Goal: Task Accomplishment & Management: Complete application form

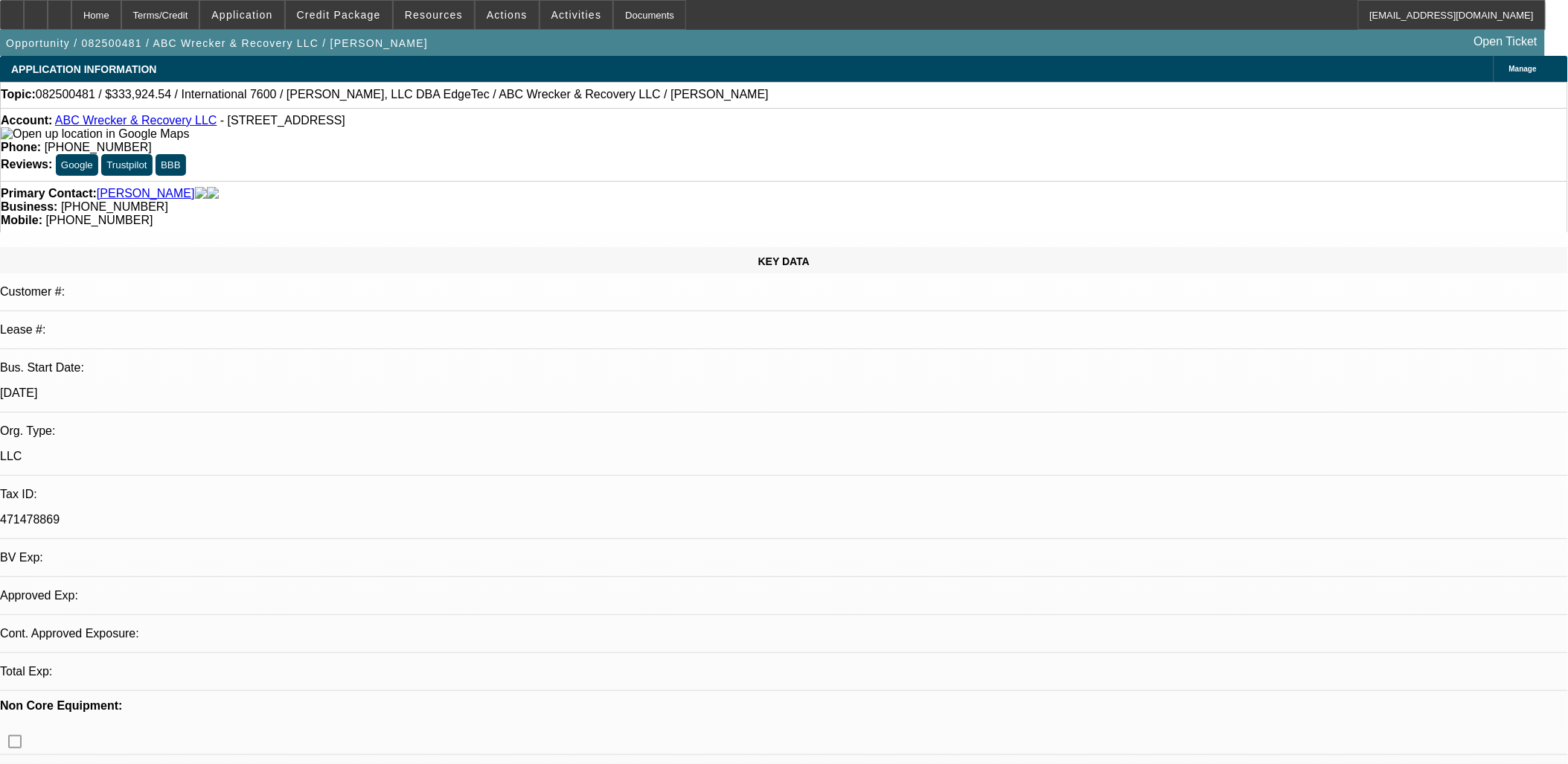
select select "0.1"
select select "2"
select select "0.1"
select select "1"
select select "2"
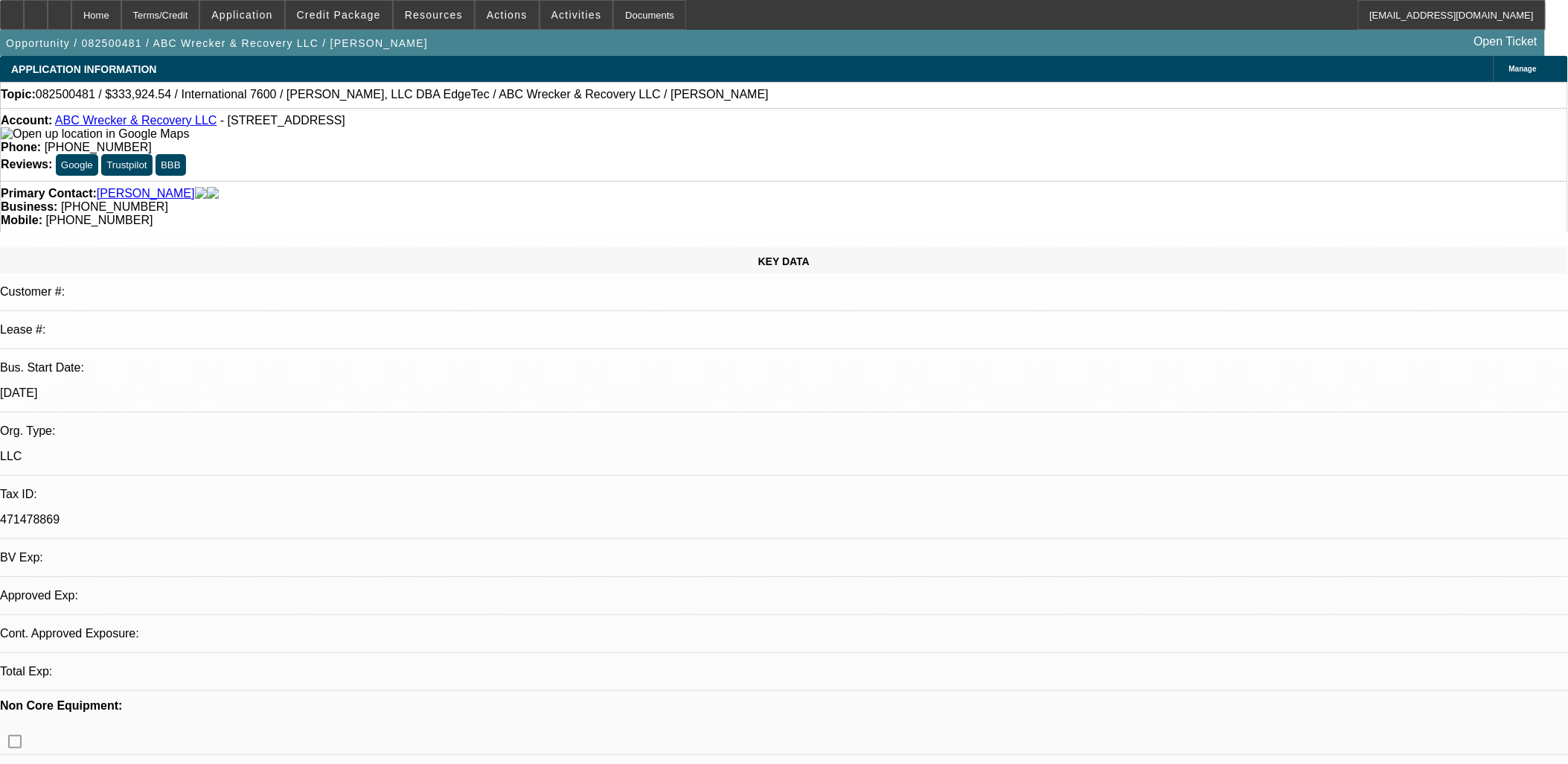
select select "4"
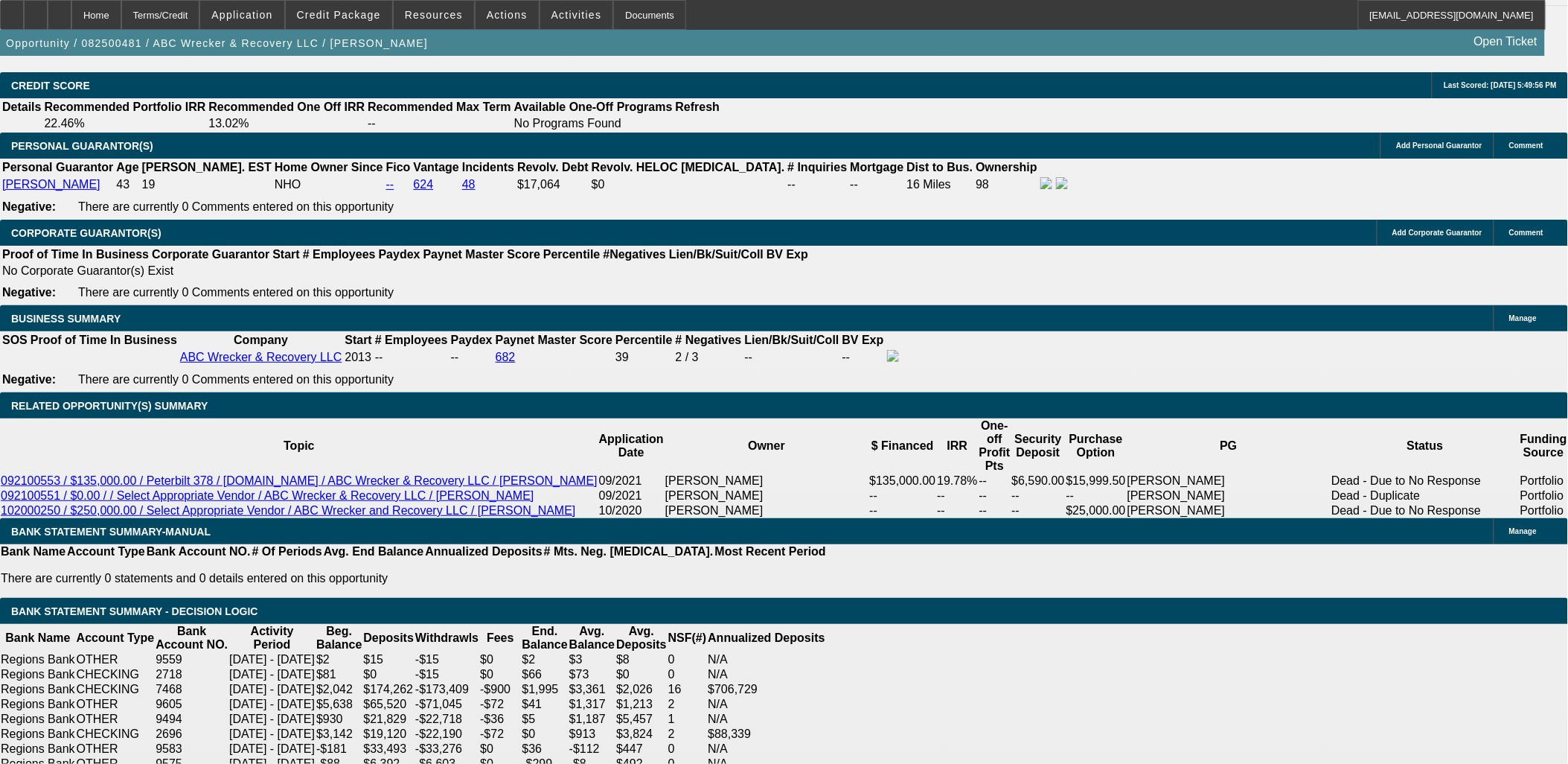
scroll to position [2315, 0]
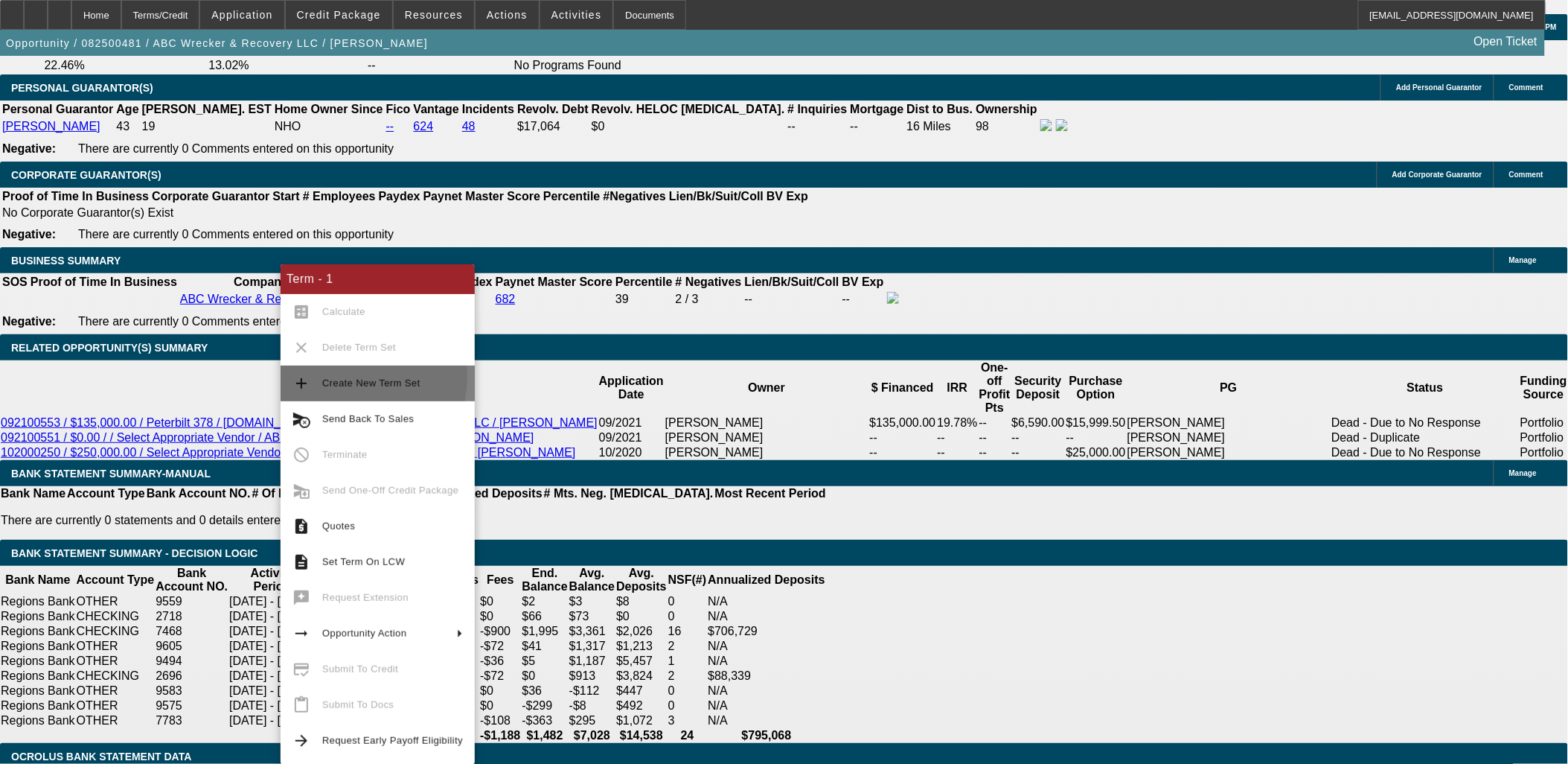
click at [327, 375] on span "Create New Term Set" at bounding box center [392, 382] width 141 height 18
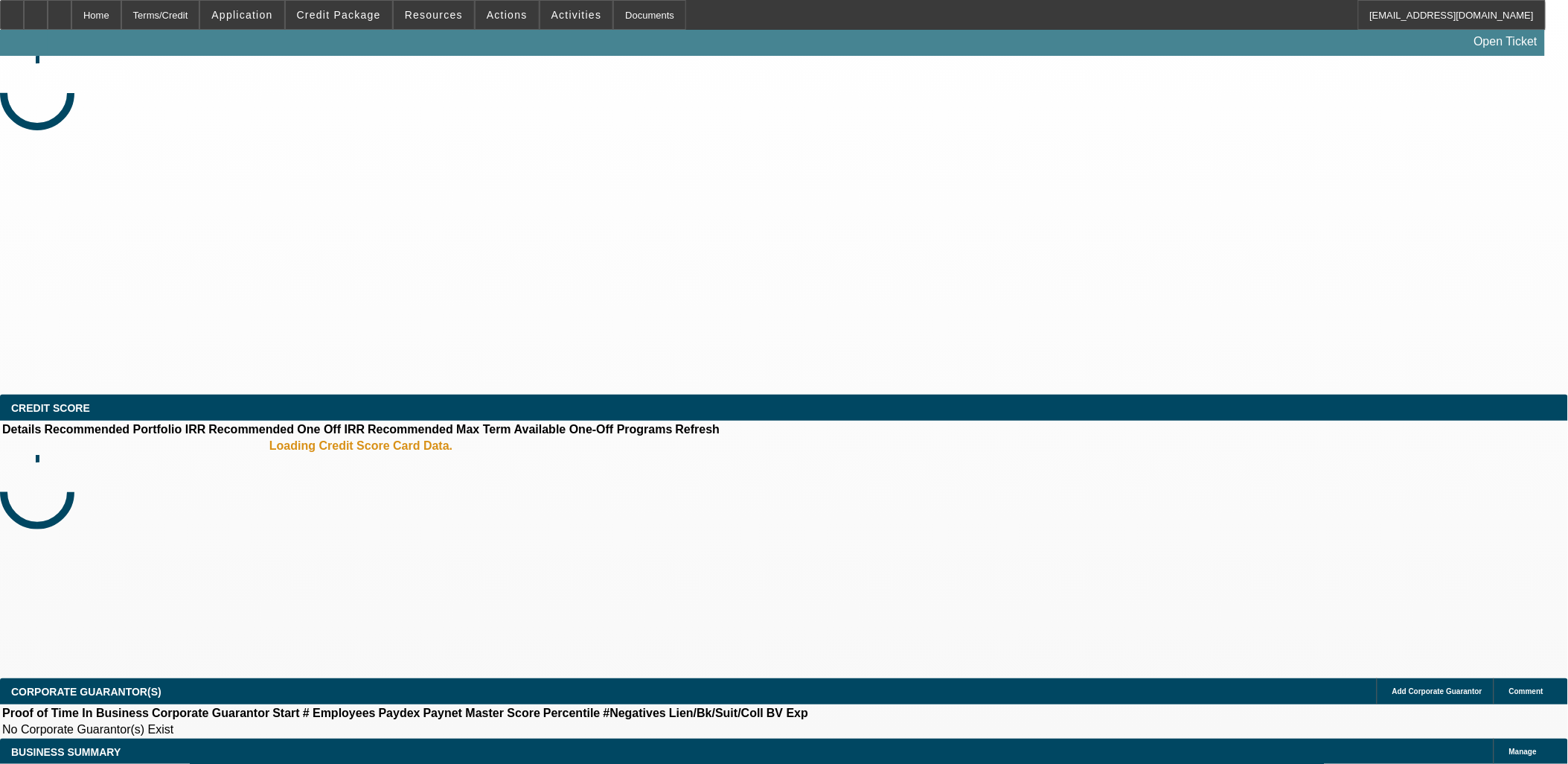
select select "0.1"
select select "2"
select select "0.1"
select select "2"
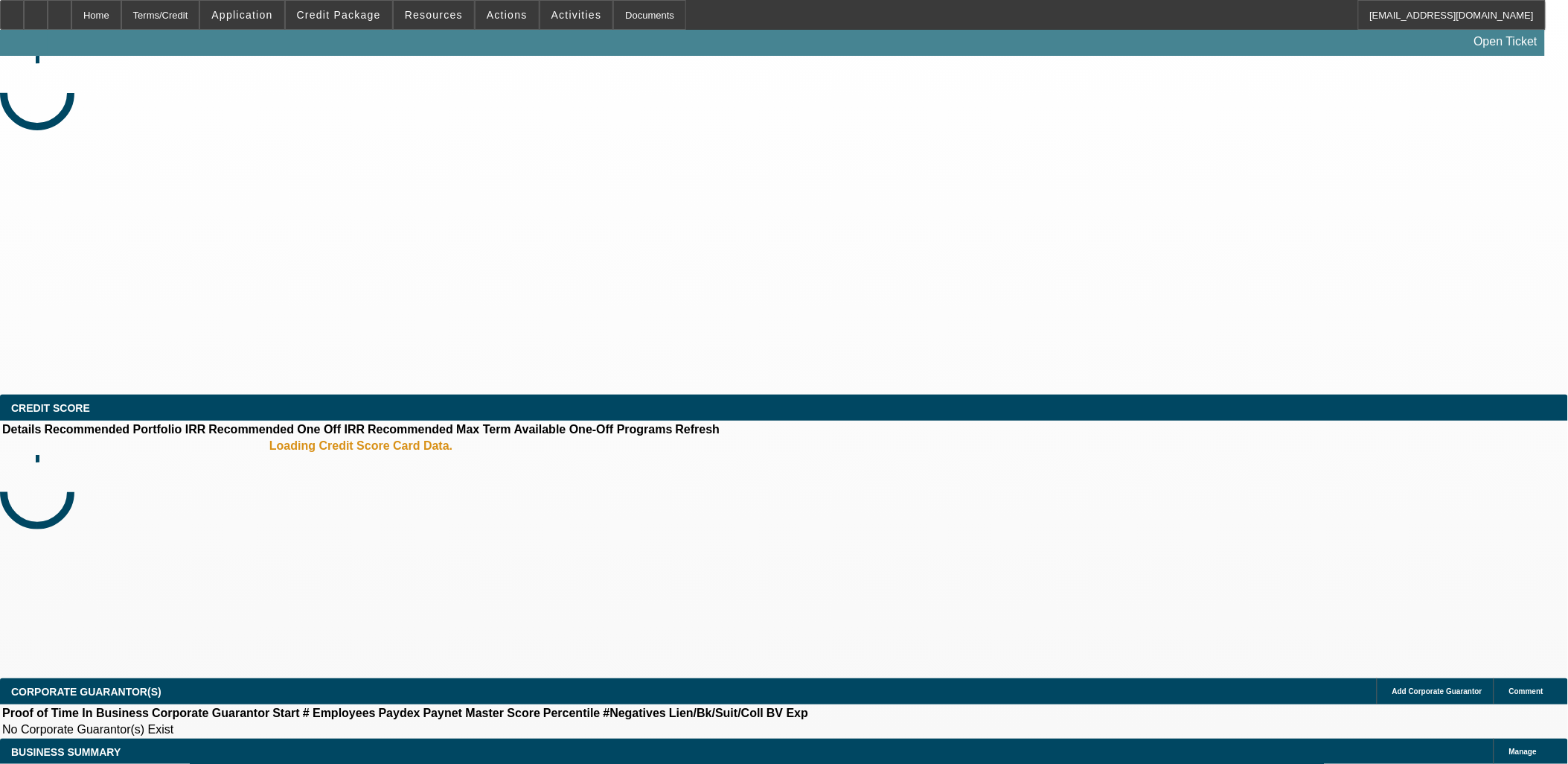
select select "0.1"
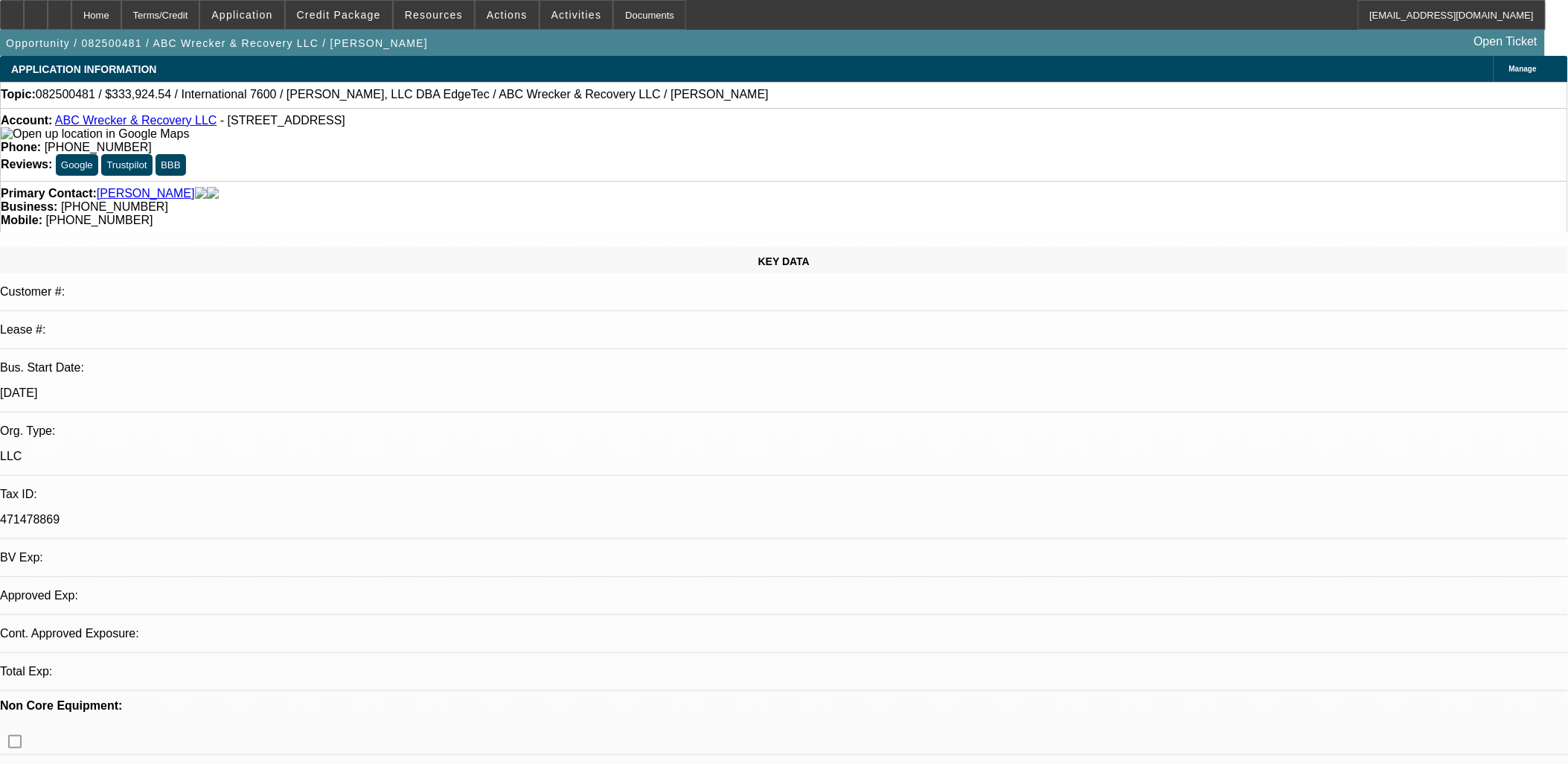
select select "1"
select select "2"
select select "4"
select select "1"
select select "2"
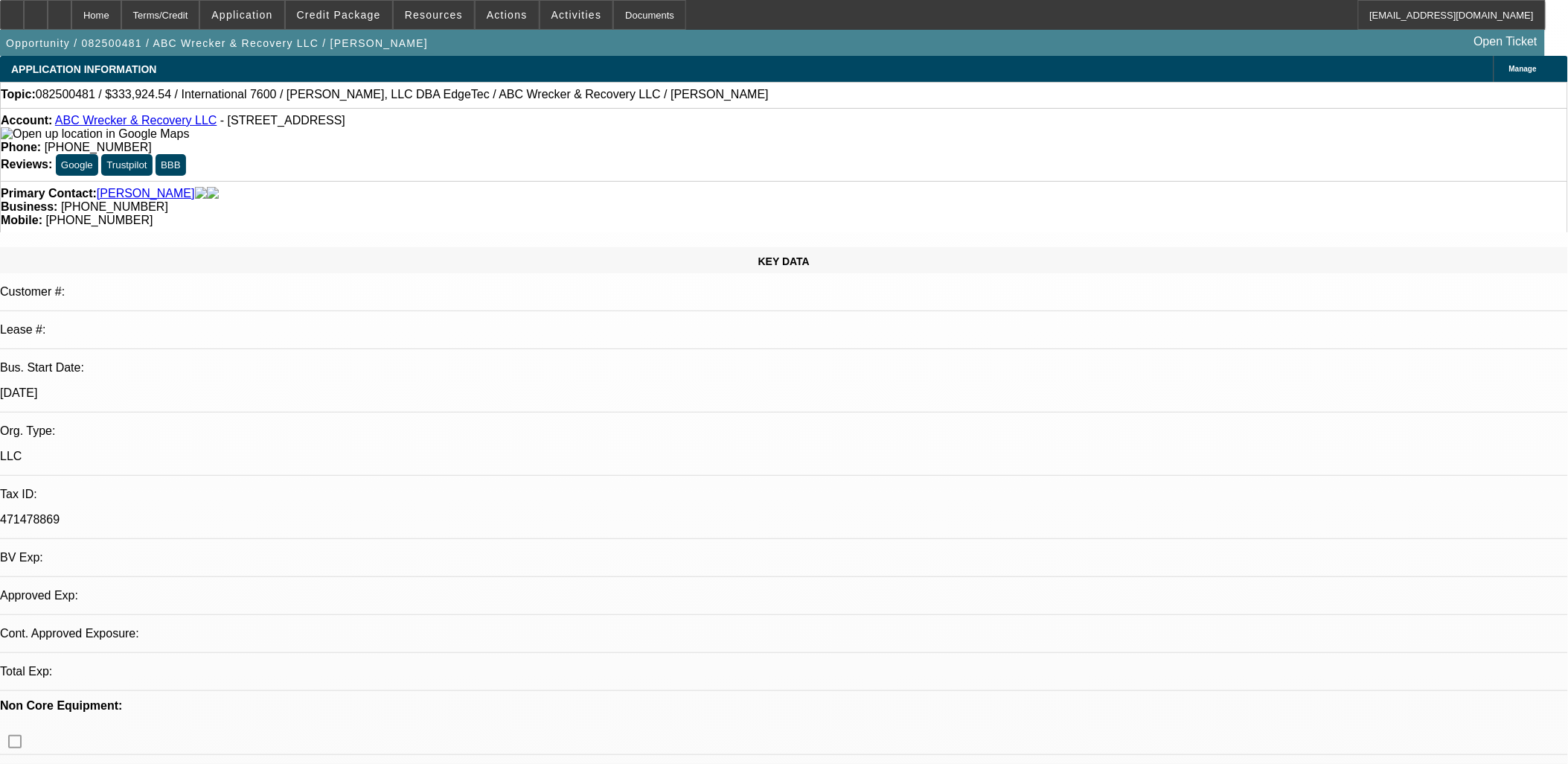
select select "4"
